Goal: Feedback & Contribution: Leave review/rating

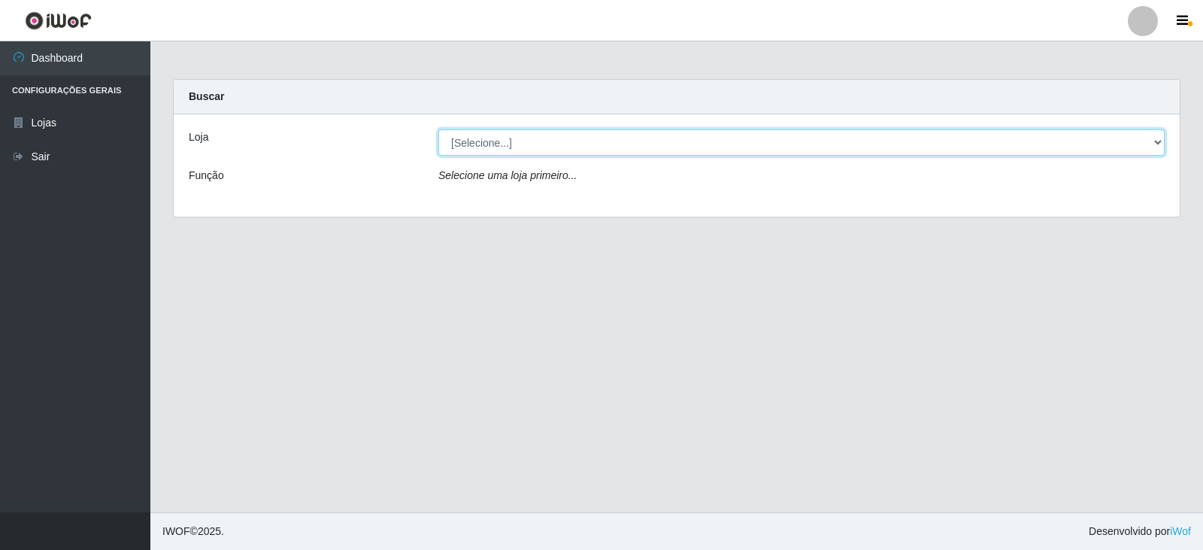
drag, startPoint x: 0, startPoint y: 0, endPoint x: 500, endPoint y: 146, distance: 520.7
click at [500, 146] on select "[Selecione...] Queiroz Atacadão - Catolé do Rocha" at bounding box center [801, 142] width 726 height 26
select select "500"
click at [438, 129] on select "[Selecione...] Queiroz Atacadão - Catolé do Rocha" at bounding box center [801, 142] width 726 height 26
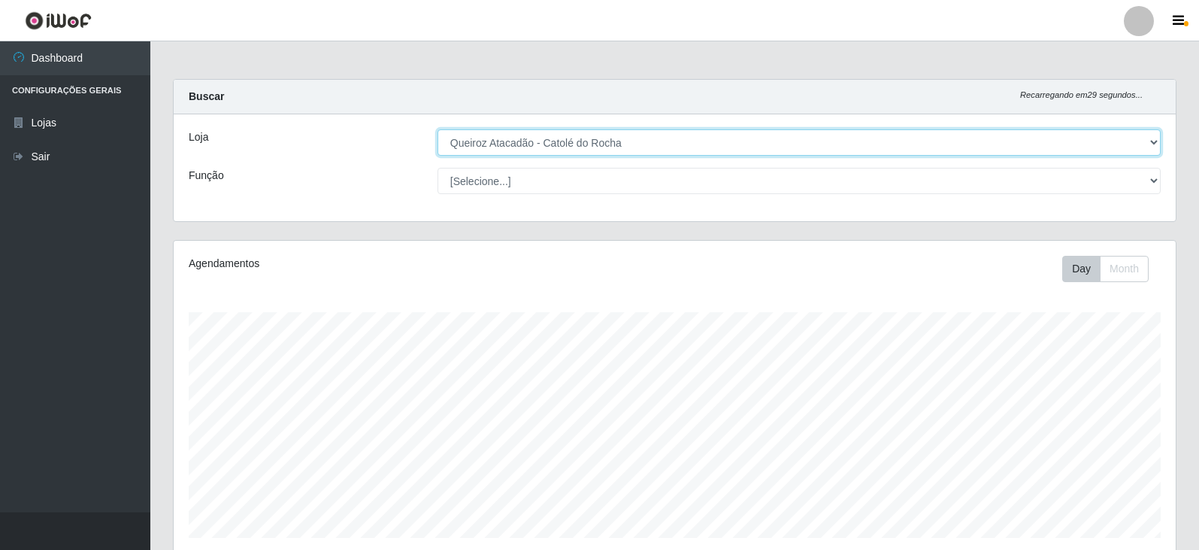
scroll to position [312, 1002]
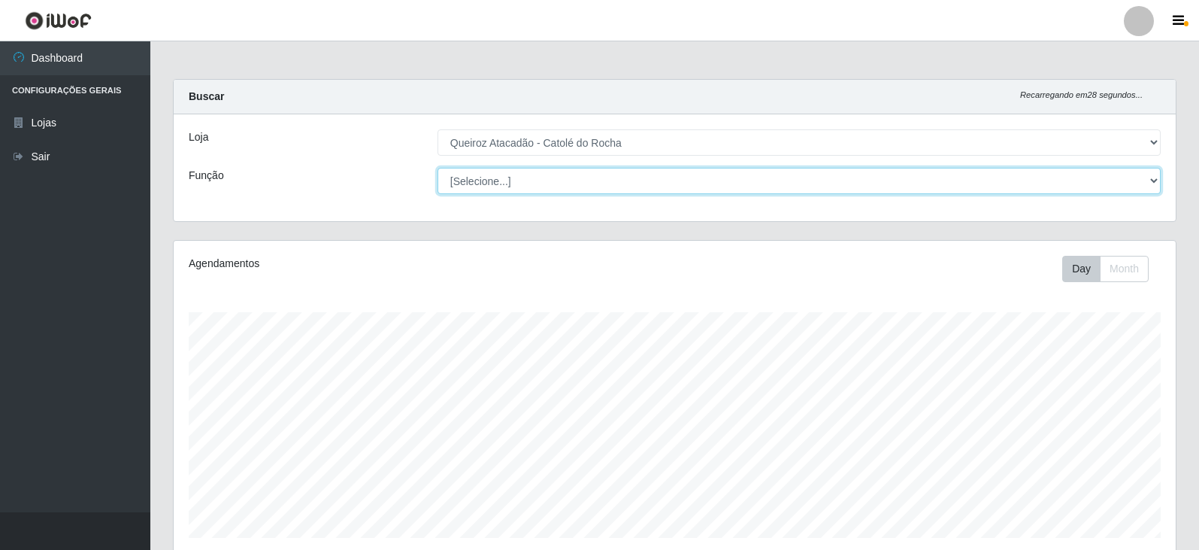
click at [501, 185] on select "[Selecione...] Embalador Embalador + Embalador ++ Repositor Repositor + Reposit…" at bounding box center [798, 181] width 723 height 26
select select "1"
click at [437, 168] on select "[Selecione...] Embalador Embalador + Embalador ++ Repositor Repositor + Reposit…" at bounding box center [798, 181] width 723 height 26
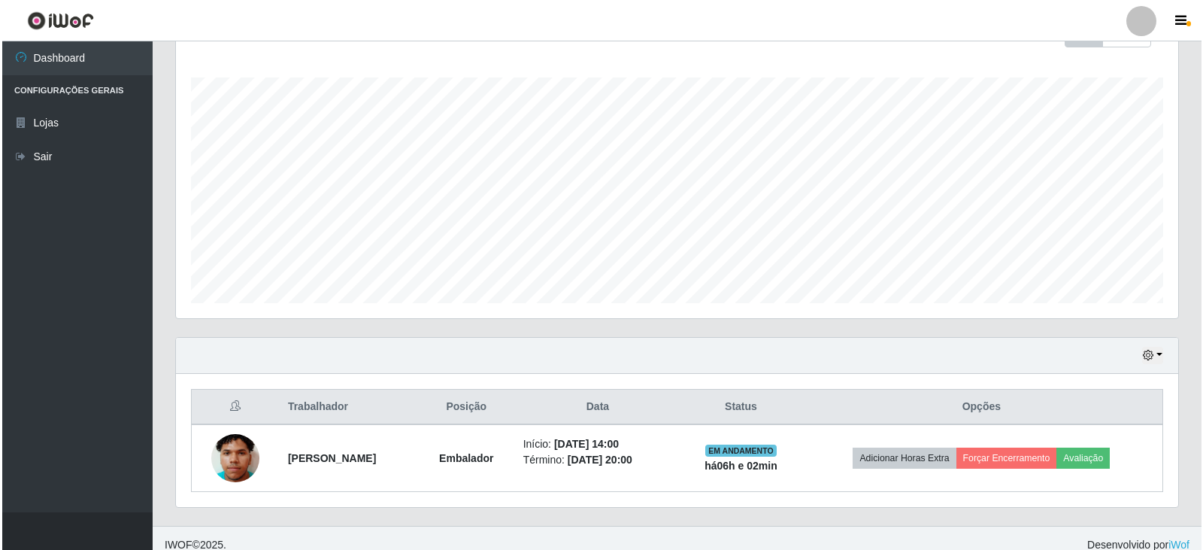
scroll to position [248, 0]
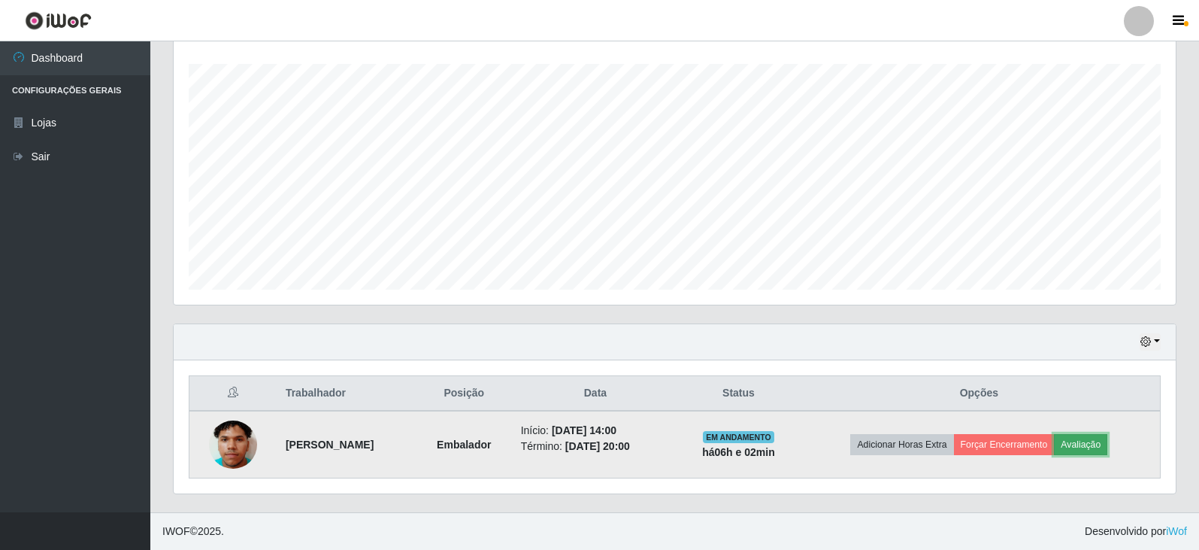
click at [1088, 437] on button "Avaliação" at bounding box center [1080, 444] width 53 height 21
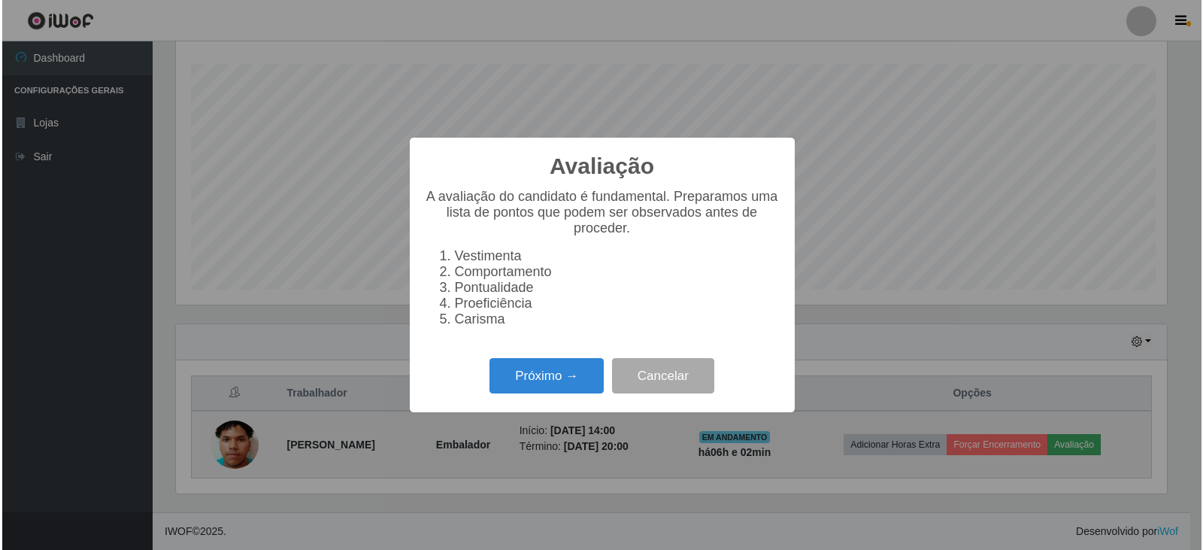
scroll to position [312, 995]
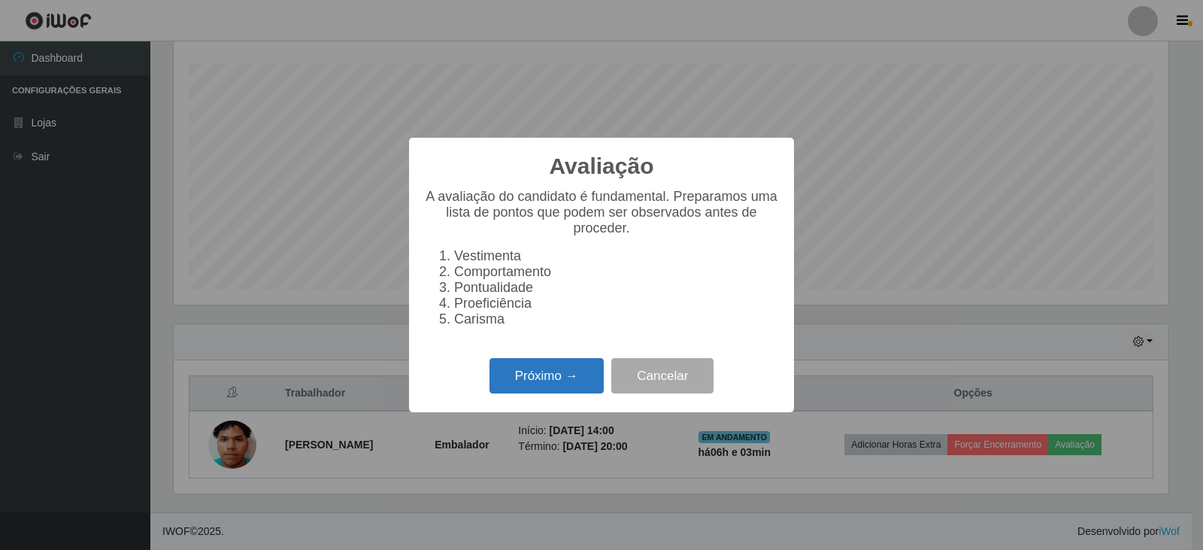
click at [574, 372] on button "Próximo →" at bounding box center [546, 375] width 114 height 35
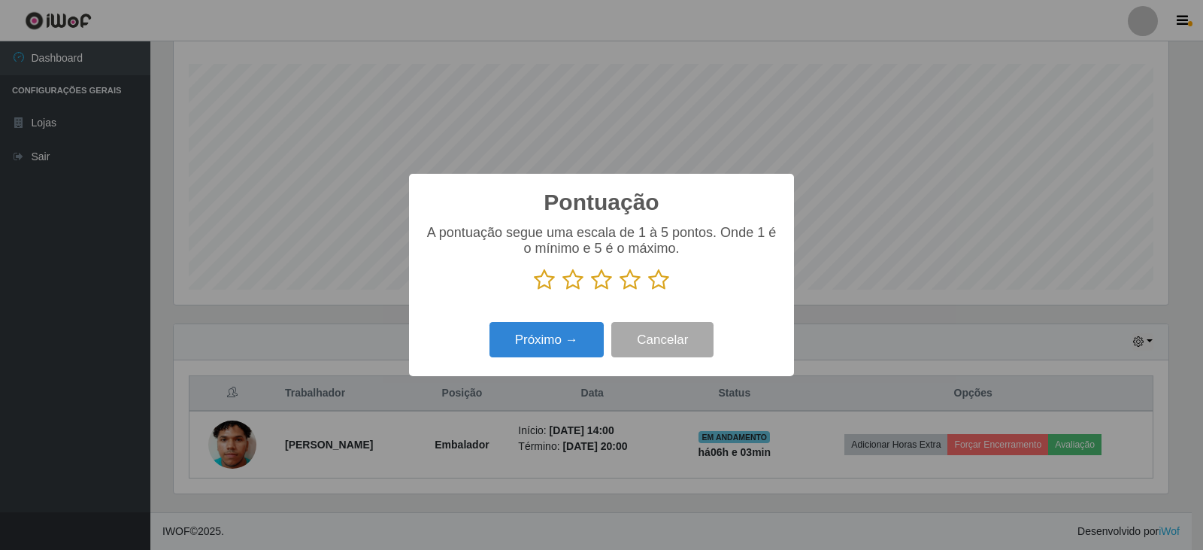
scroll to position [751400, 750718]
click at [586, 348] on button "Próximo →" at bounding box center [546, 339] width 114 height 35
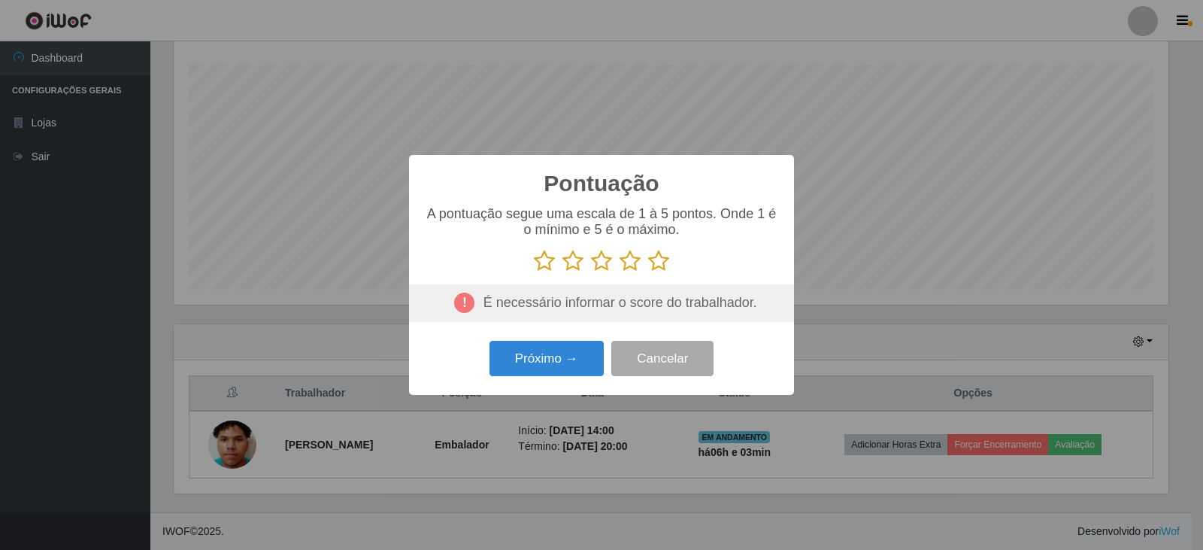
click at [607, 266] on icon at bounding box center [601, 261] width 21 height 23
click at [591, 272] on input "radio" at bounding box center [591, 272] width 0 height 0
click at [571, 354] on button "Próximo →" at bounding box center [546, 358] width 114 height 35
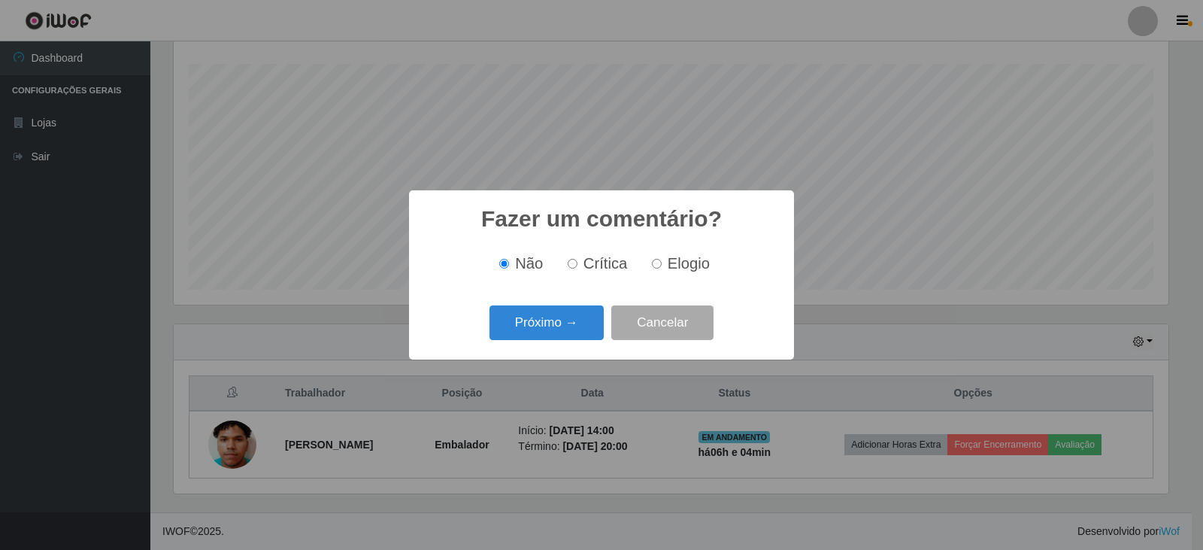
click at [601, 265] on span "Crítica" at bounding box center [605, 263] width 44 height 17
click at [577, 265] on input "Crítica" at bounding box center [573, 264] width 10 height 10
radio input "true"
click at [518, 259] on span "Não" at bounding box center [529, 263] width 28 height 17
click at [509, 259] on input "Não" at bounding box center [504, 264] width 10 height 10
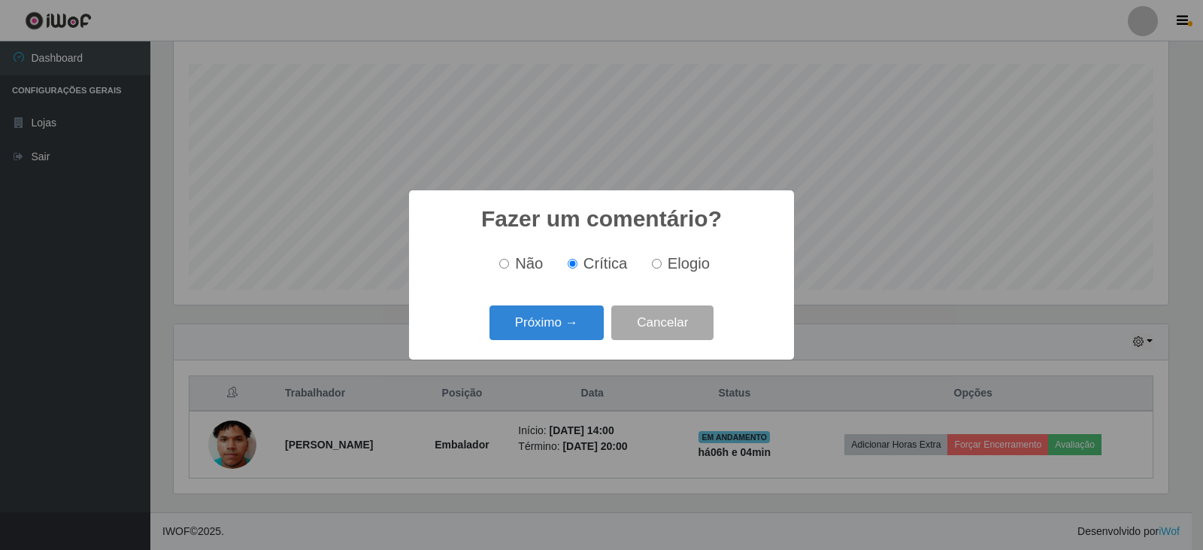
radio input "true"
click at [528, 324] on button "Próximo →" at bounding box center [546, 322] width 114 height 35
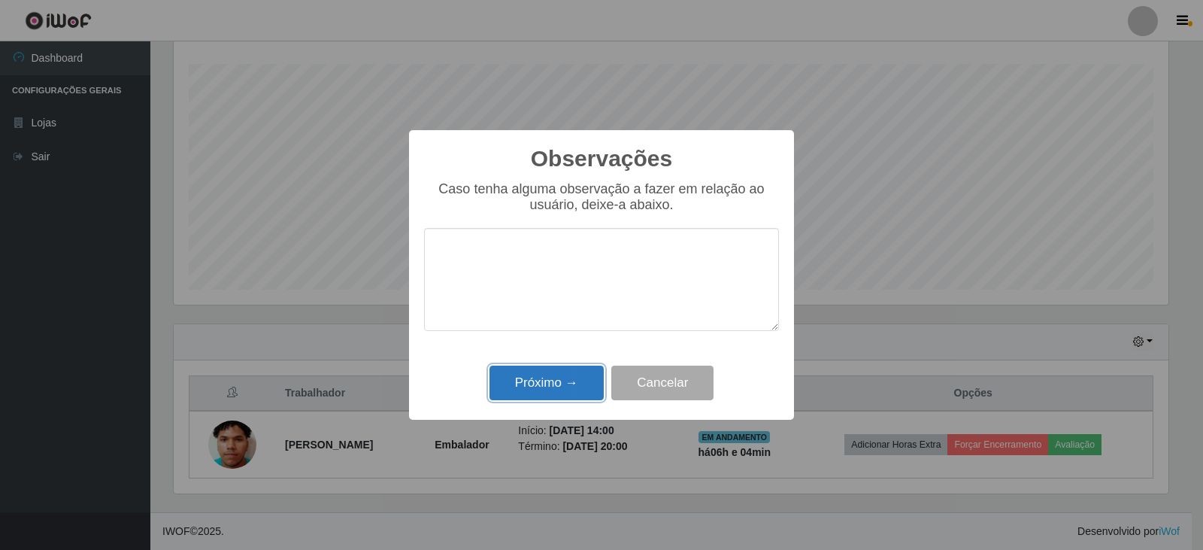
click at [600, 381] on button "Próximo →" at bounding box center [546, 382] width 114 height 35
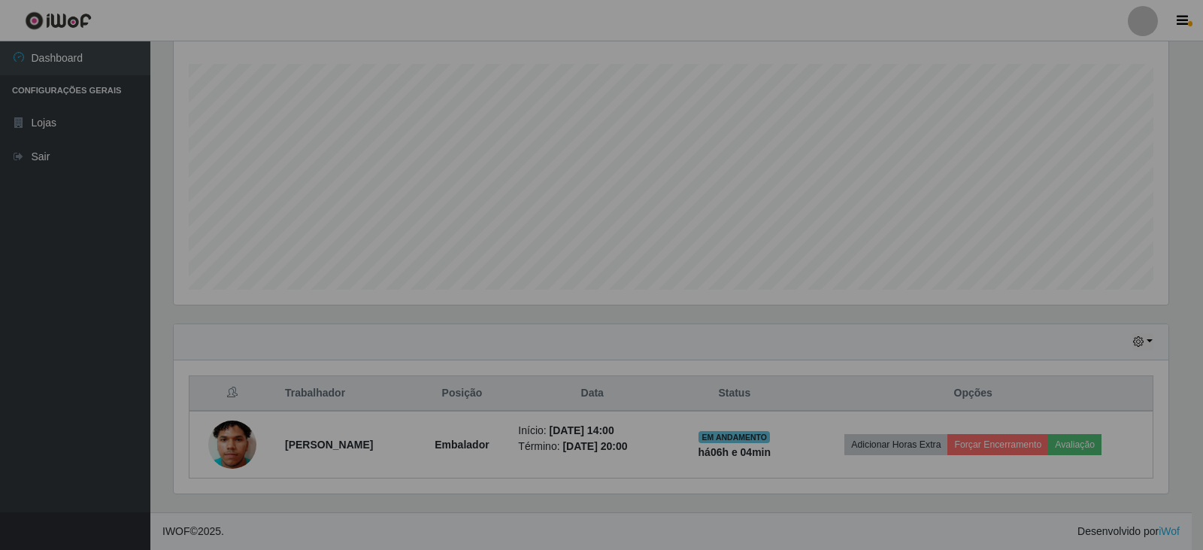
scroll to position [312, 1002]
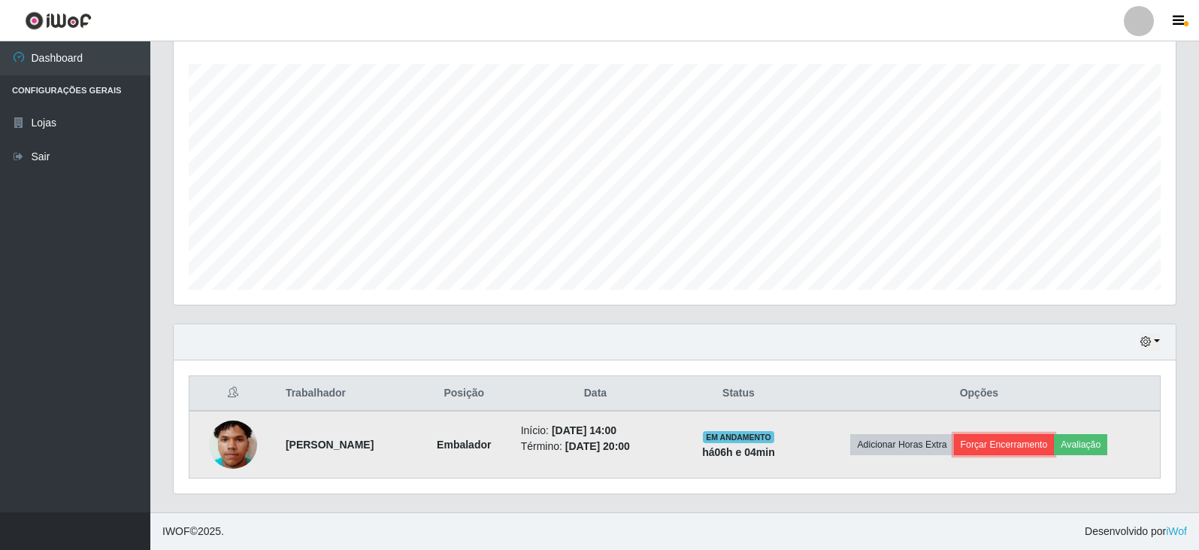
click at [1006, 437] on button "Forçar Encerramento" at bounding box center [1004, 444] width 101 height 21
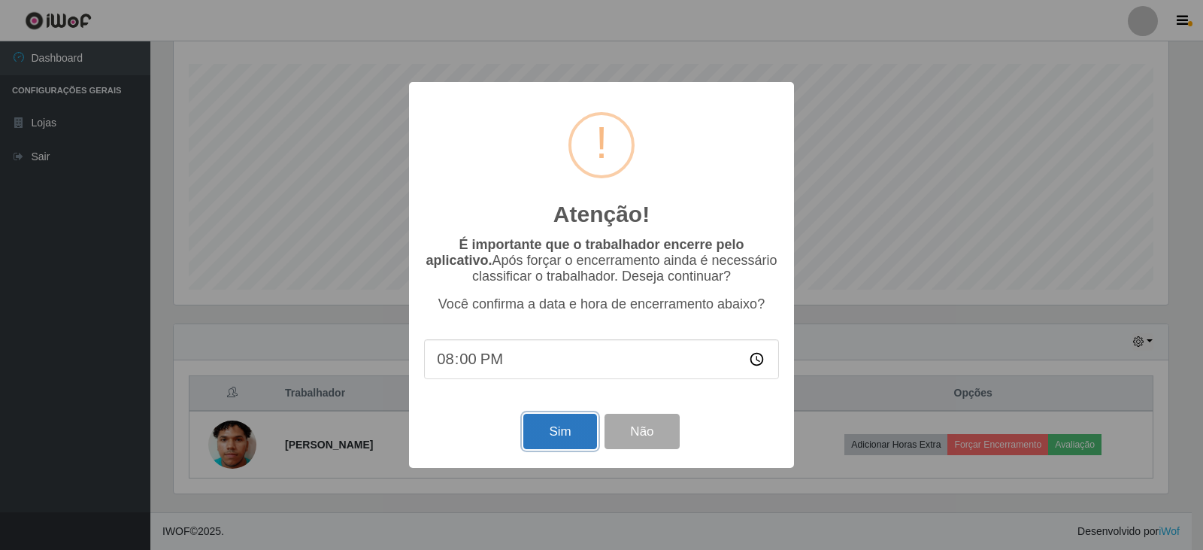
click at [568, 441] on button "Sim" at bounding box center [559, 430] width 73 height 35
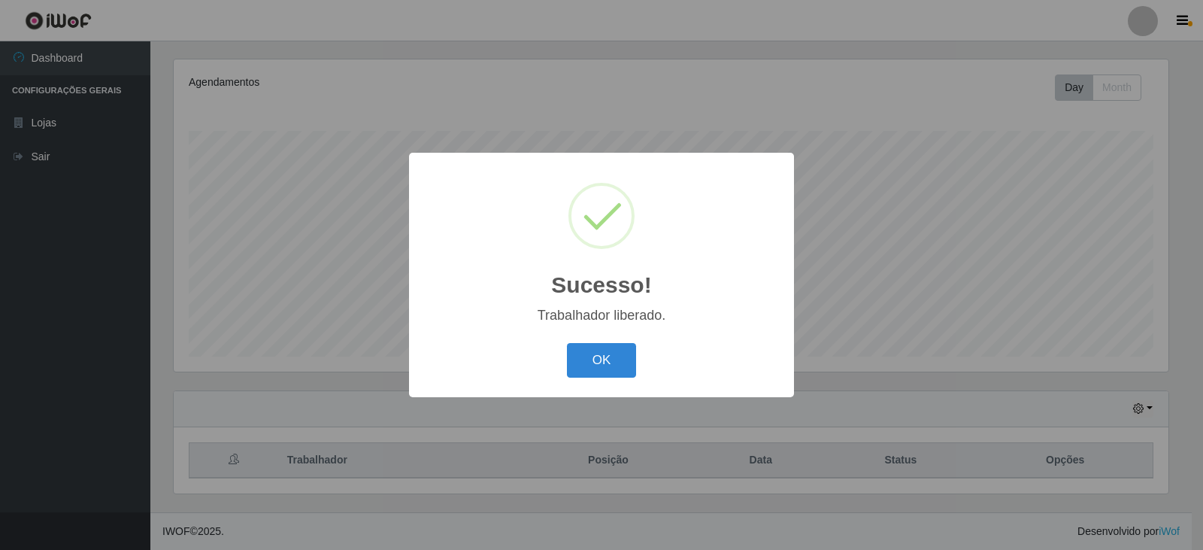
click at [595, 338] on div "Sucesso! × Trabalhador liberado. OK Cancel" at bounding box center [601, 275] width 385 height 244
click at [596, 359] on button "OK" at bounding box center [602, 360] width 70 height 35
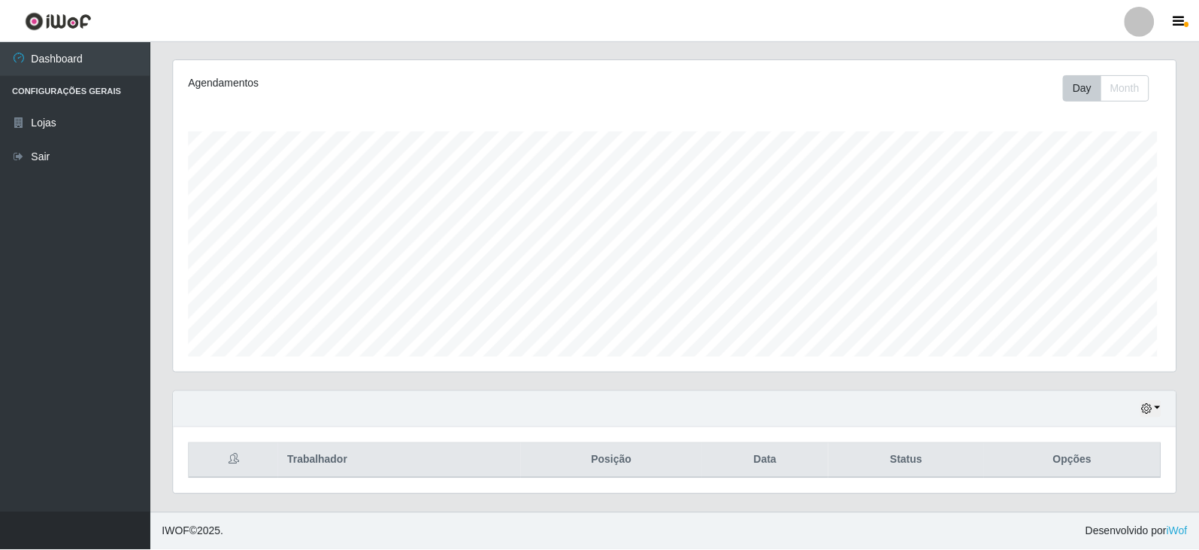
scroll to position [312, 1002]
